Goal: Task Accomplishment & Management: Manage account settings

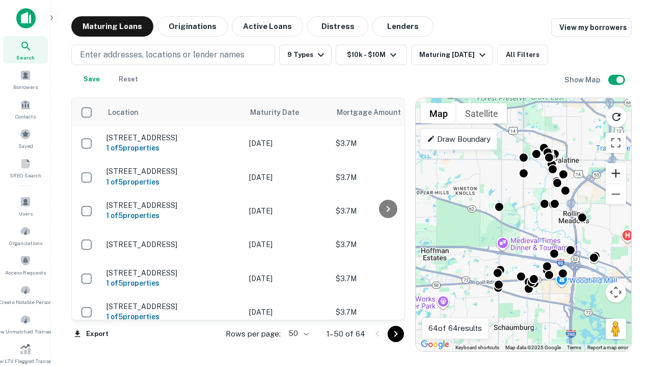
click at [615, 174] on button "Zoom in" at bounding box center [615, 173] width 20 height 20
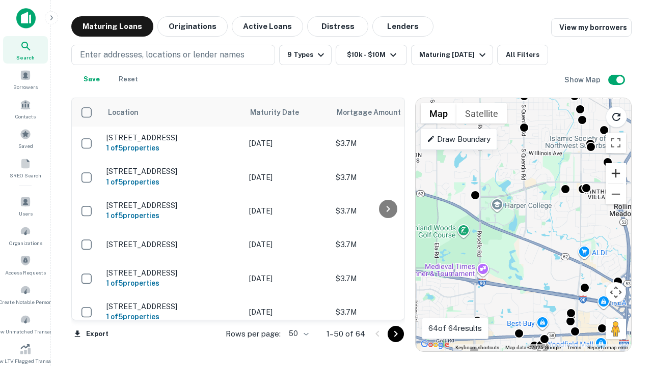
click at [615, 174] on button "Zoom in" at bounding box center [615, 173] width 20 height 20
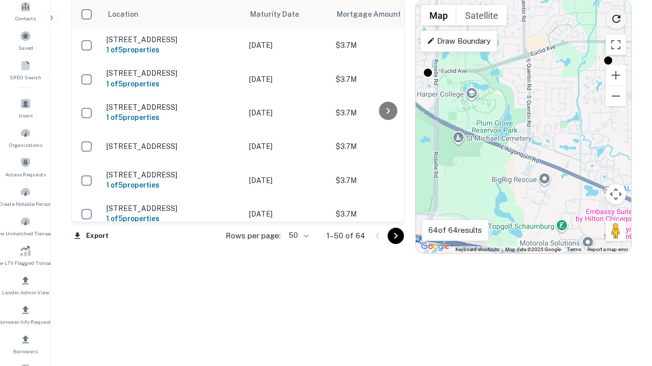
click at [616, 17] on icon "Reload search area" at bounding box center [616, 19] width 12 height 12
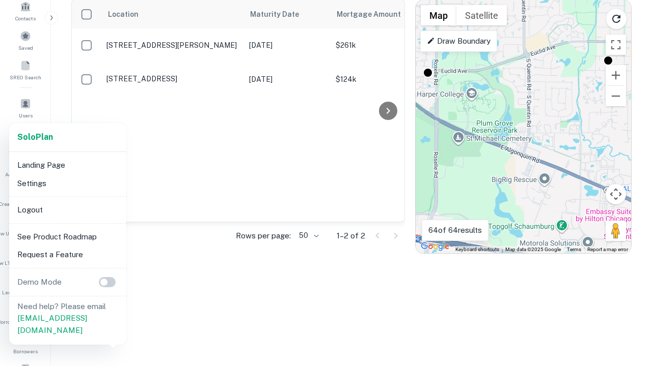
scroll to position [188, 0]
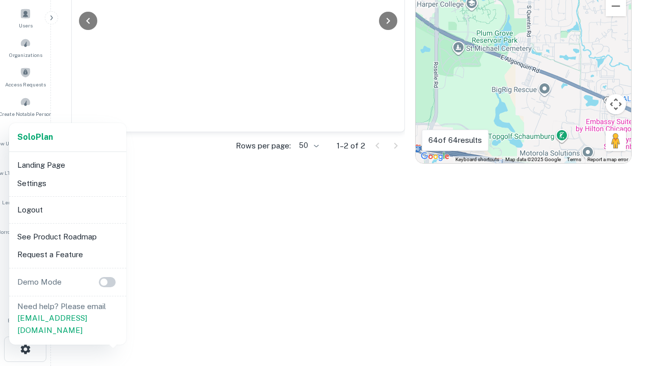
click at [67, 210] on li "Logout" at bounding box center [67, 210] width 109 height 18
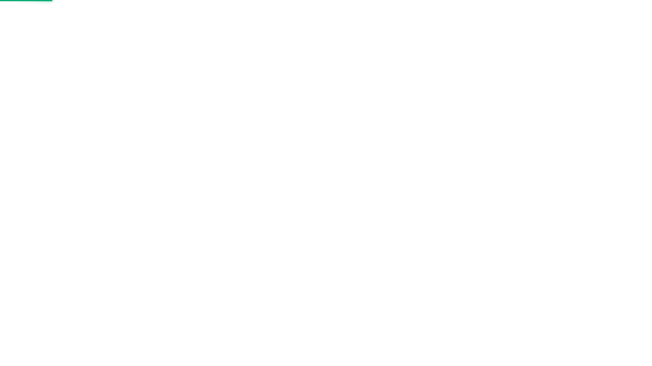
scroll to position [0, 0]
